Goal: Communication & Community: Answer question/provide support

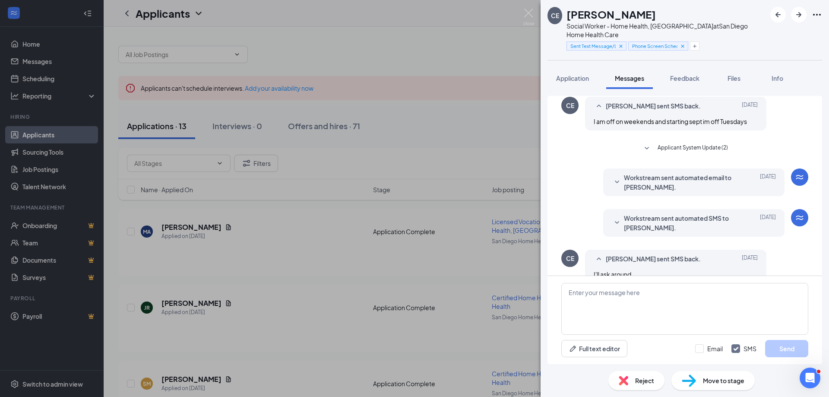
scroll to position [300, 0]
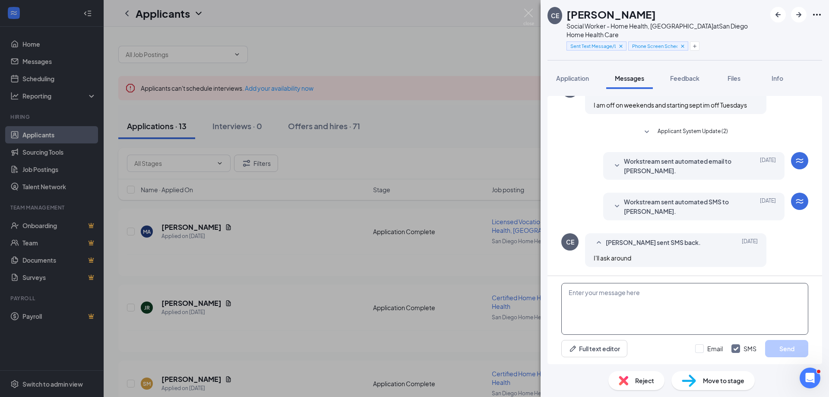
click at [658, 296] on textarea at bounding box center [684, 309] width 247 height 52
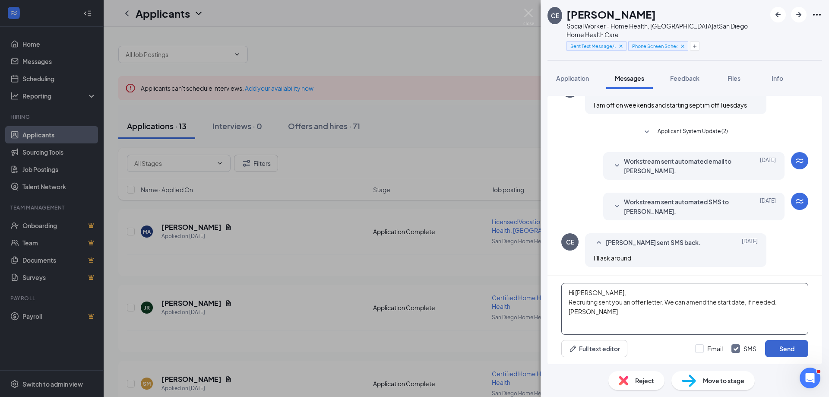
type textarea "Hi [PERSON_NAME], Recruiting sent you an offer letter. We can amend the start d…"
click at [784, 347] on button "Send" at bounding box center [786, 348] width 43 height 17
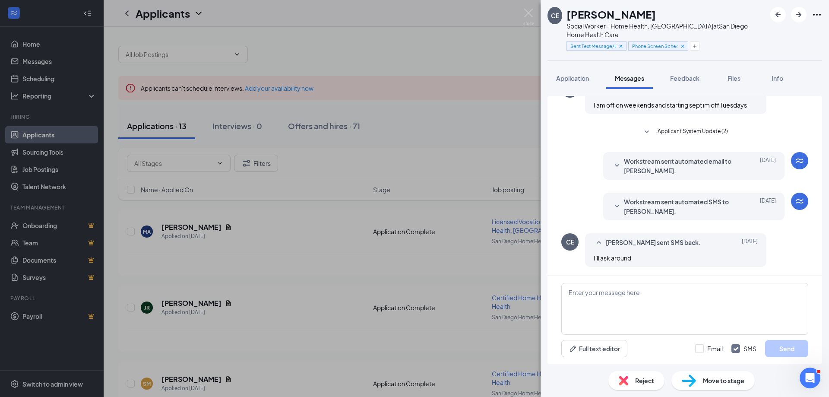
scroll to position [383, 0]
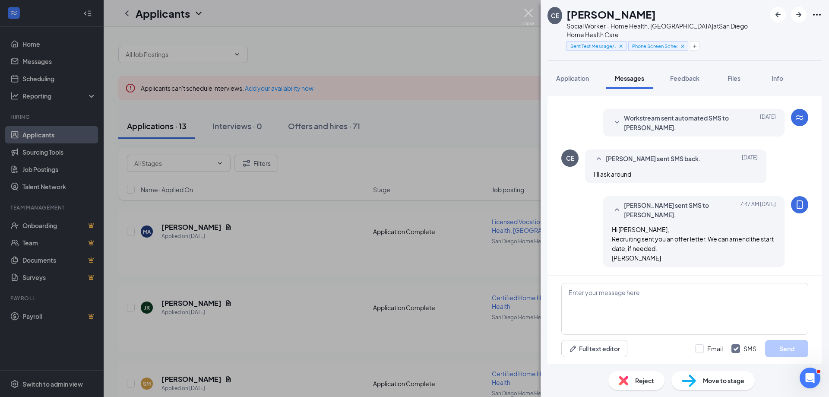
click at [527, 11] on img at bounding box center [528, 17] width 11 height 17
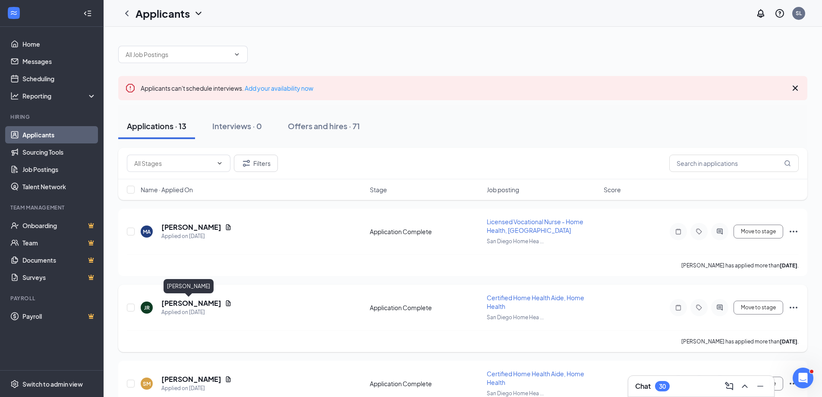
click at [182, 305] on h5 "[PERSON_NAME]" at bounding box center [191, 302] width 60 height 9
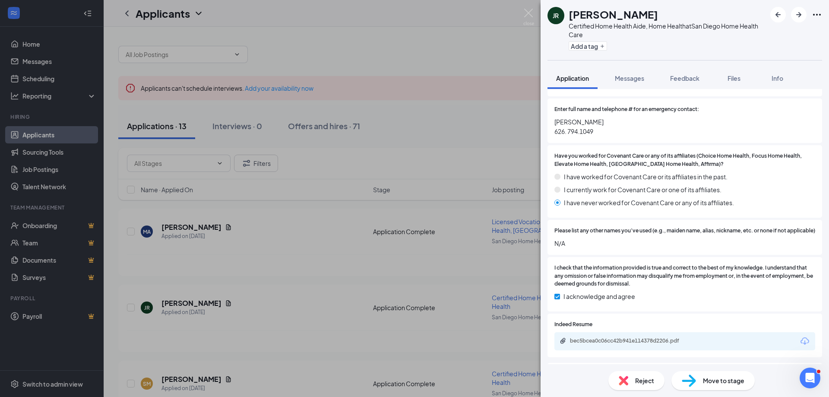
scroll to position [532, 0]
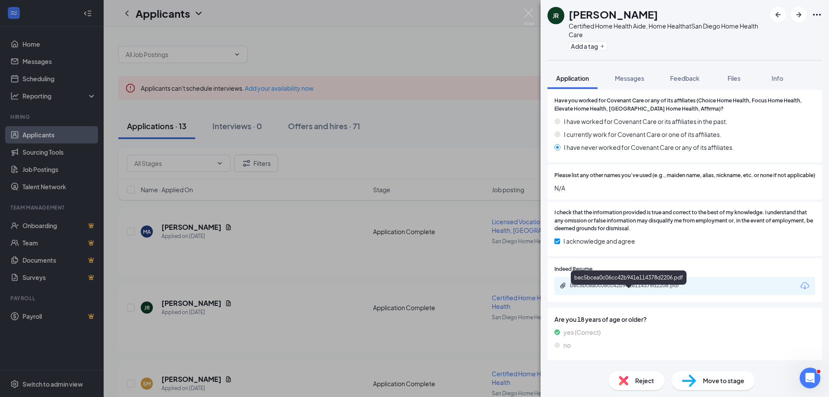
click at [624, 289] on div "bec5bcea0c06cc42b941e114378d2206.pdf" at bounding box center [630, 285] width 121 height 7
click at [642, 377] on span "Reject" at bounding box center [644, 379] width 19 height 9
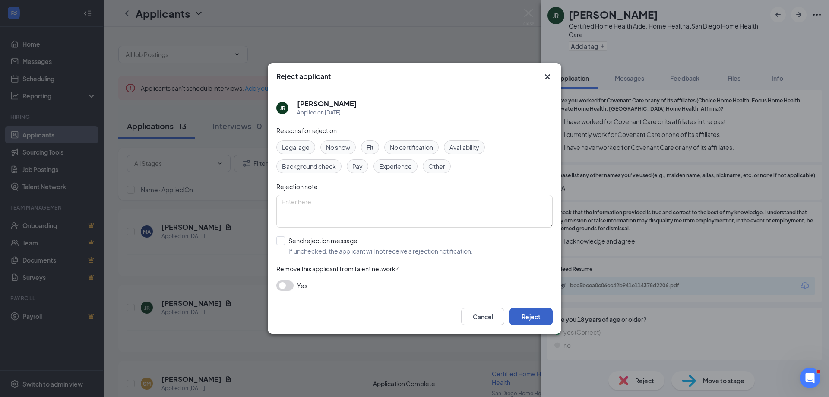
click at [531, 316] on button "Reject" at bounding box center [530, 316] width 43 height 17
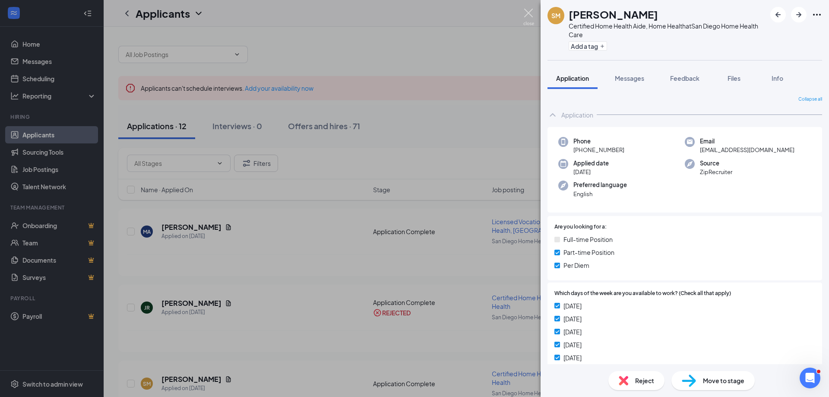
click at [527, 14] on img at bounding box center [528, 17] width 11 height 17
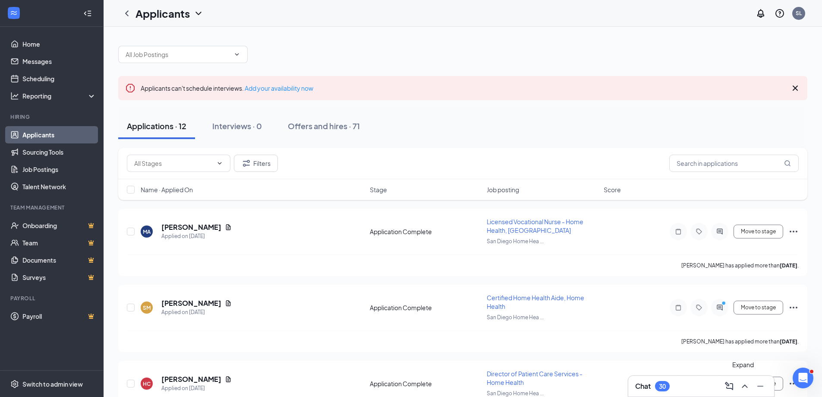
click at [746, 386] on icon "ChevronUp" at bounding box center [745, 385] width 6 height 3
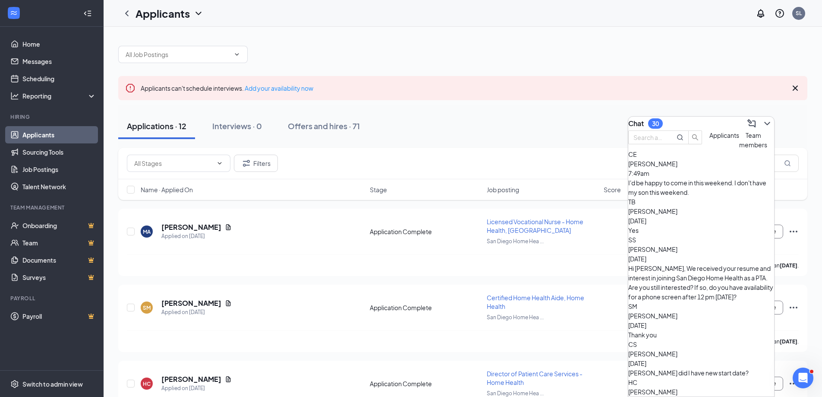
click at [699, 195] on div "[PERSON_NAME] 7:49am I'd be happy to come in this weekend. I don't have my son …" at bounding box center [701, 178] width 146 height 38
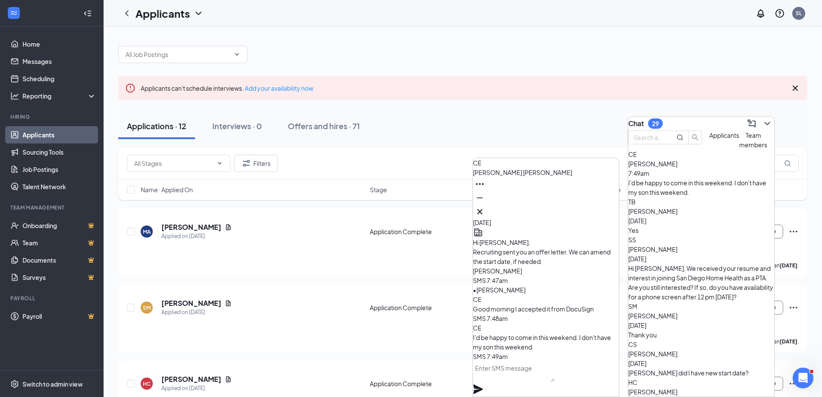
click at [495, 376] on textarea at bounding box center [514, 371] width 82 height 21
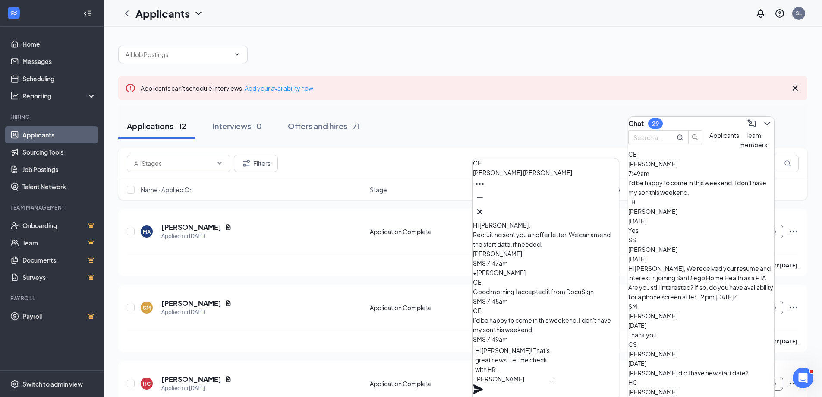
type textarea "Hi [PERSON_NAME]! That's great news. Let me check with HR . [PERSON_NAME]"
click at [483, 384] on icon "Plane" at bounding box center [478, 389] width 10 height 10
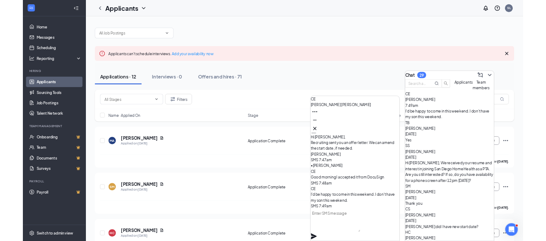
scroll to position [0, 0]
